Goal: Register for event/course

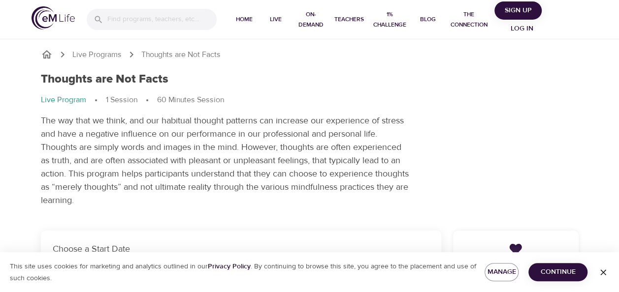
click at [525, 29] on span "Log in" at bounding box center [521, 29] width 39 height 12
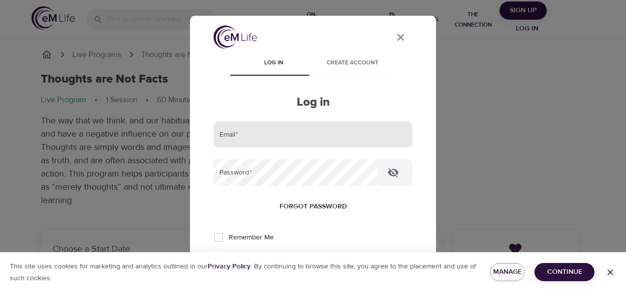
click at [232, 133] on input "email" at bounding box center [313, 135] width 199 height 27
type input "[PERSON_NAME][DOMAIN_NAME][EMAIL_ADDRESS][DOMAIN_NAME]"
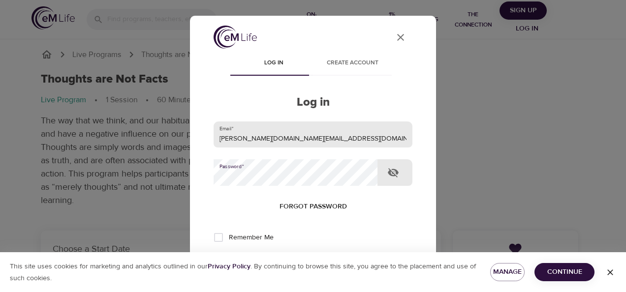
click at [289, 260] on button "Log in" at bounding box center [313, 270] width 48 height 21
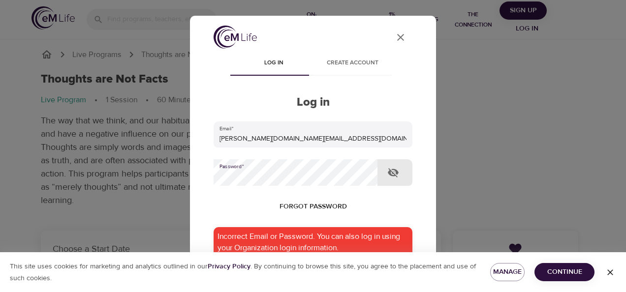
click at [373, 83] on div "Log in Create account Log in Email   * Tonya.L.Deal@conocophillips.com Password…" at bounding box center [313, 253] width 199 height 402
click at [286, 203] on span "Forgot password" at bounding box center [313, 207] width 67 height 12
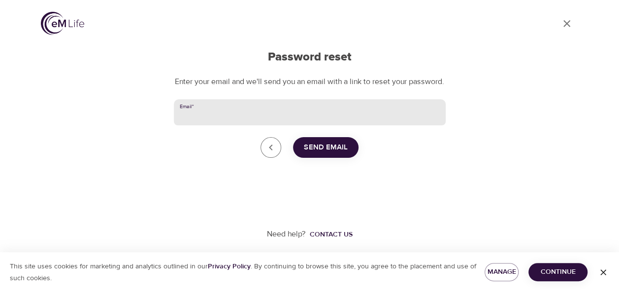
click at [249, 120] on input "Email   *" at bounding box center [310, 112] width 272 height 27
type input "Tonya.L.Deal@conocophillips.com"
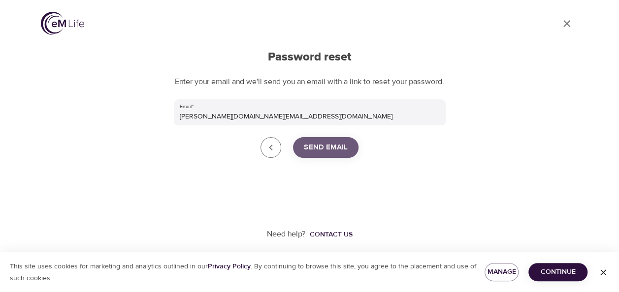
click at [332, 154] on span "Send Email" at bounding box center [326, 147] width 44 height 13
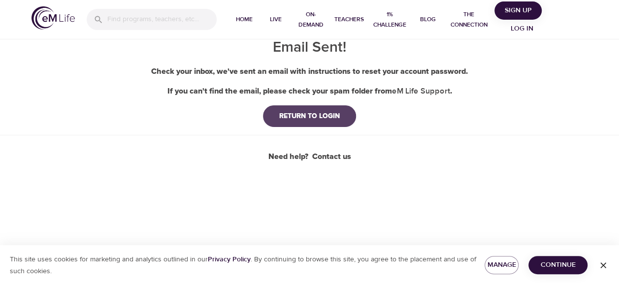
click at [328, 118] on div "RETURN TO LOGIN" at bounding box center [309, 116] width 76 height 10
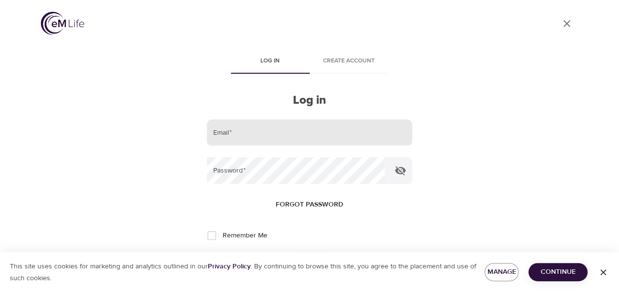
click at [252, 130] on input "email" at bounding box center [309, 133] width 205 height 27
type input "Tonya.L.Deal@conocophillips.com"
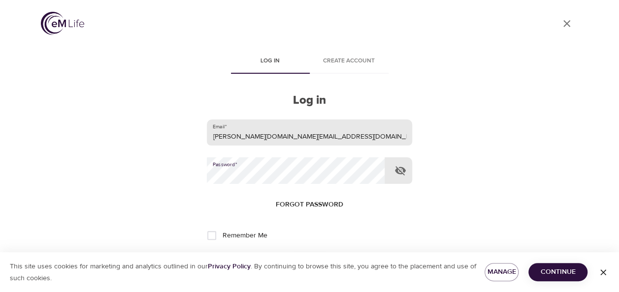
click at [286, 258] on button "Log in" at bounding box center [310, 268] width 48 height 21
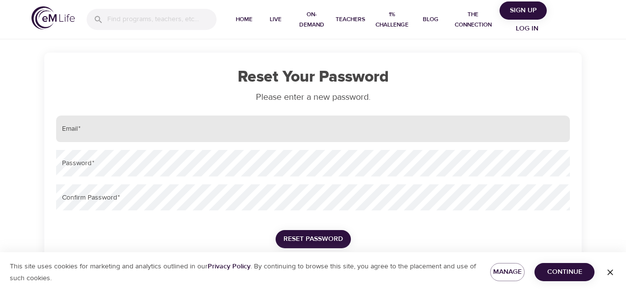
click at [162, 130] on input "email" at bounding box center [313, 129] width 514 height 27
type input "Tonya.L.Deal@conocophillips.com"
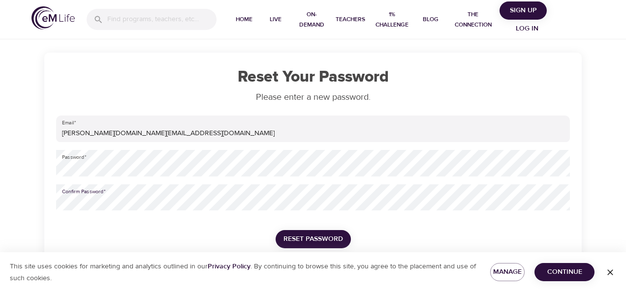
click at [312, 233] on span "Reset Password" at bounding box center [314, 239] width 60 height 12
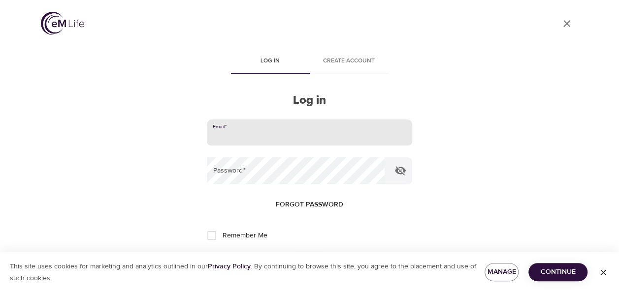
click at [301, 145] on input "email" at bounding box center [309, 133] width 205 height 27
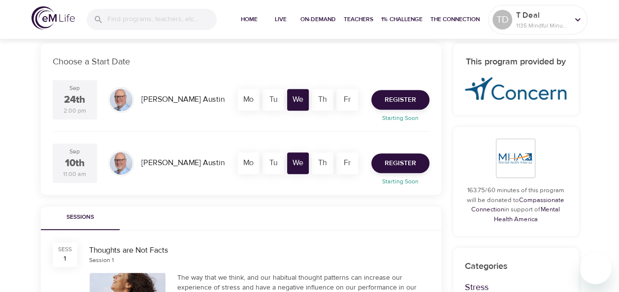
scroll to position [190, 0]
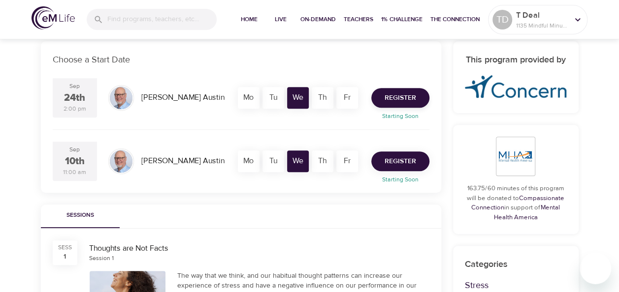
click at [385, 163] on span "Register" at bounding box center [400, 162] width 32 height 12
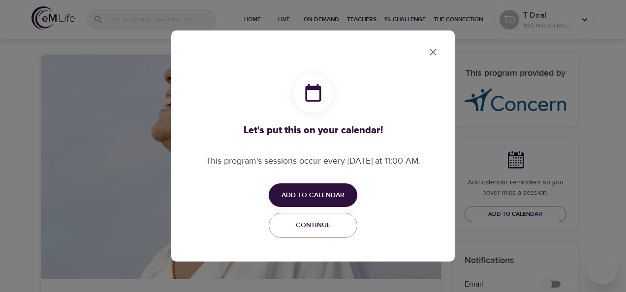
checkbox input "true"
click at [306, 192] on span "Add to Calendar" at bounding box center [313, 196] width 63 height 12
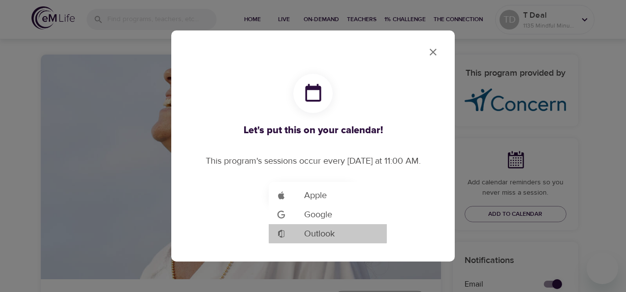
click at [319, 236] on span "Outlook" at bounding box center [319, 233] width 31 height 13
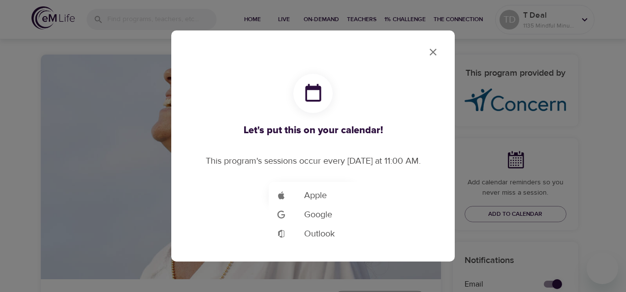
click at [315, 18] on div at bounding box center [313, 146] width 626 height 292
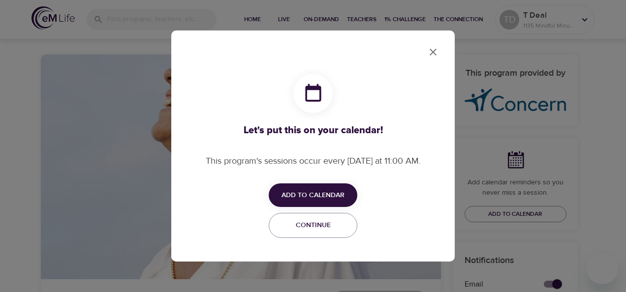
click at [428, 51] on icon "close" at bounding box center [433, 52] width 12 height 12
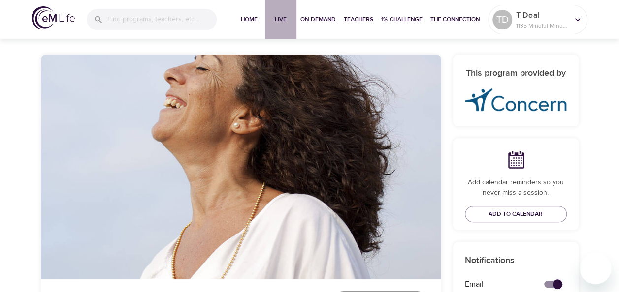
click at [276, 24] on span "Live" at bounding box center [281, 19] width 24 height 10
